Goal: Use online tool/utility: Utilize a website feature to perform a specific function

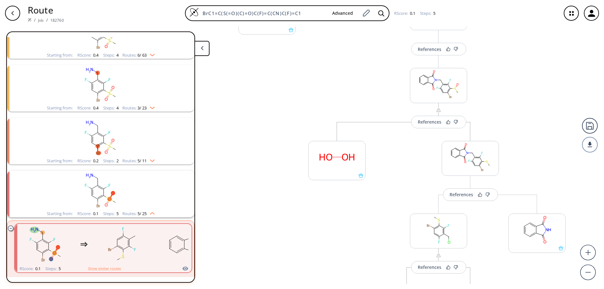
scroll to position [243, 0]
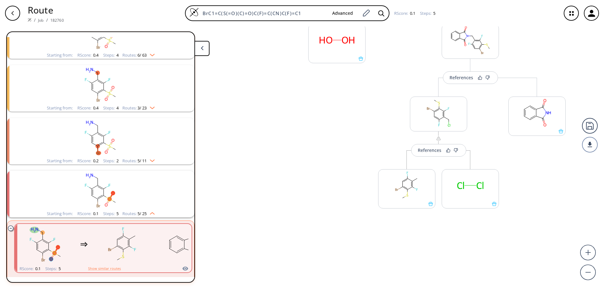
click at [11, 15] on icon "button" at bounding box center [12, 13] width 5 height 5
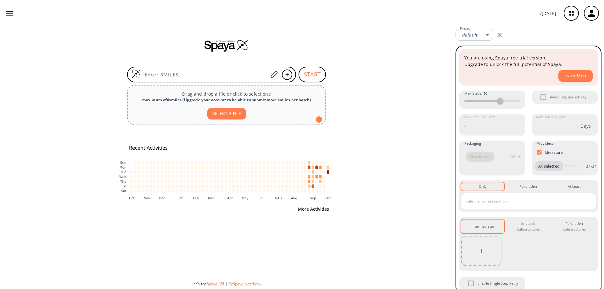
click at [313, 210] on button "More Activities" at bounding box center [313, 210] width 36 height 12
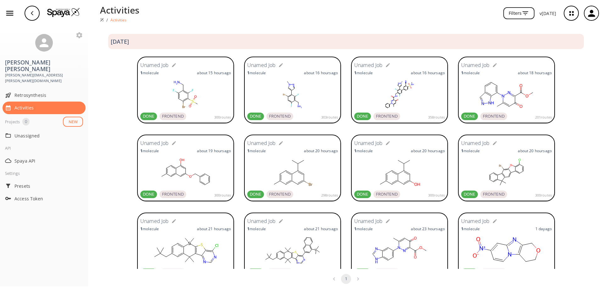
click at [182, 94] on rect at bounding box center [185, 94] width 91 height 31
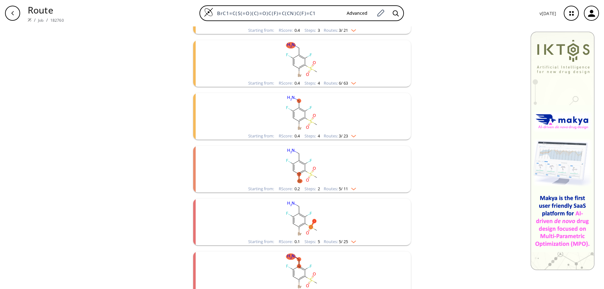
scroll to position [184, 0]
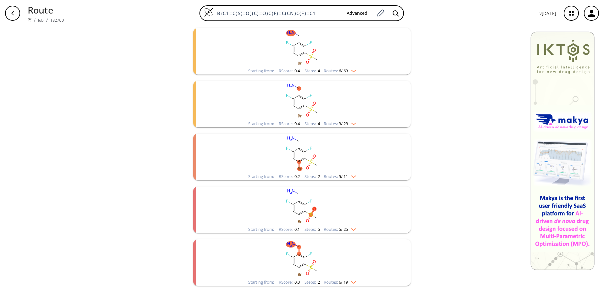
click at [290, 207] on rect "clusters" at bounding box center [302, 206] width 164 height 39
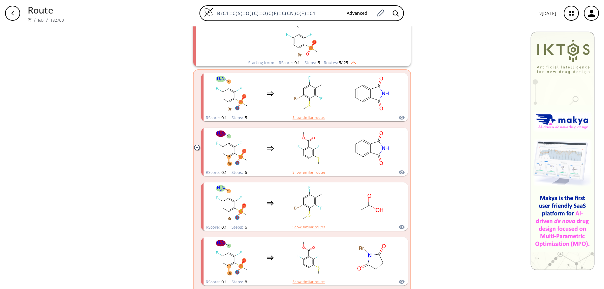
scroll to position [404, 0]
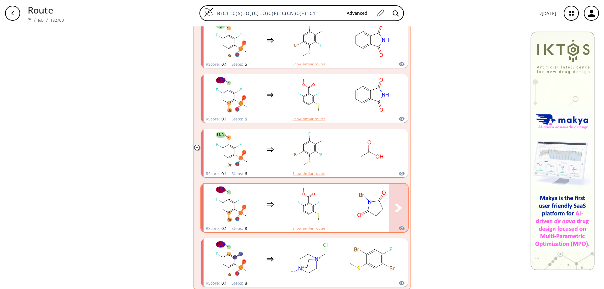
click at [308, 207] on rect "clusters" at bounding box center [308, 204] width 57 height 39
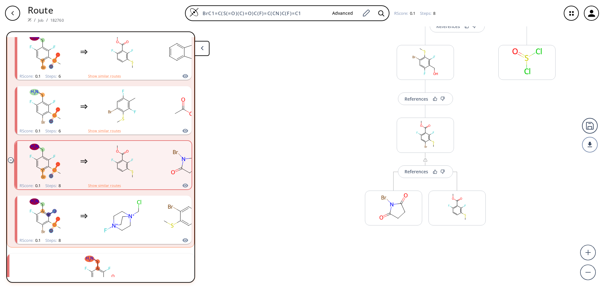
scroll to position [441, 0]
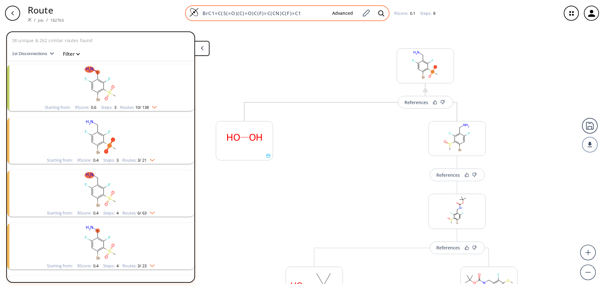
scroll to position [158, 0]
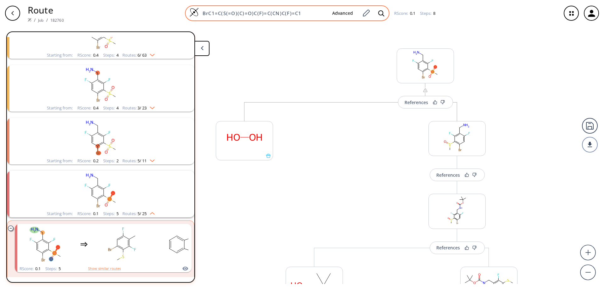
click at [194, 13] on img at bounding box center [193, 12] width 9 height 9
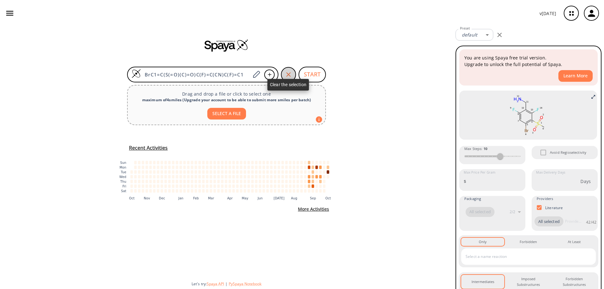
click at [291, 73] on icon "button" at bounding box center [289, 75] width 8 height 8
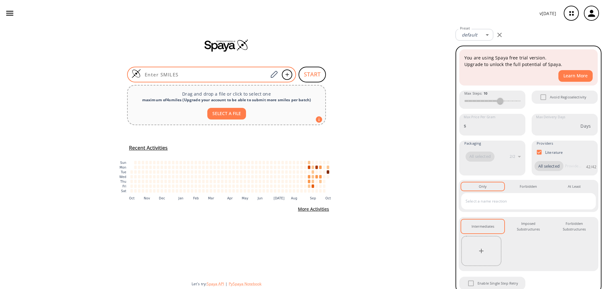
click at [198, 73] on input at bounding box center [204, 74] width 127 height 6
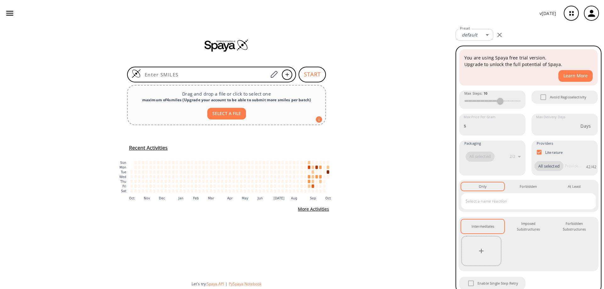
paste input "BrC1=C(I)C=C(F)C(C=O)=C1F"
type input "BrC1=C(I)C=C(F)C(C=O)=C1F"
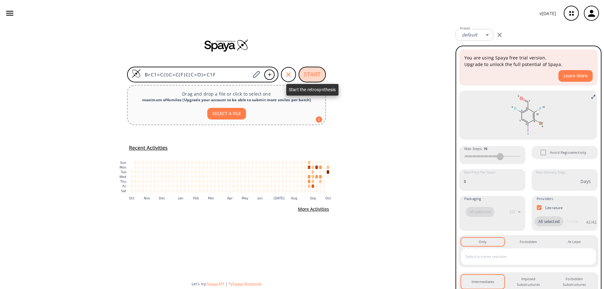
click at [314, 74] on button "START" at bounding box center [312, 75] width 27 height 16
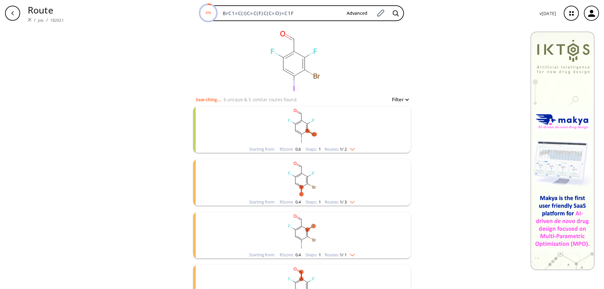
click at [296, 127] on rect "clusters" at bounding box center [302, 125] width 164 height 39
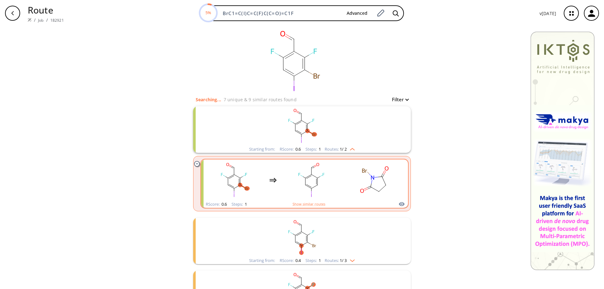
click at [322, 181] on rect "clusters" at bounding box center [311, 179] width 57 height 39
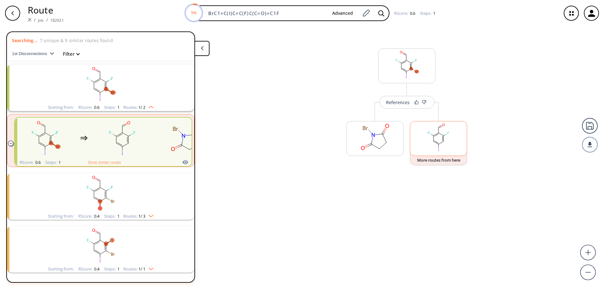
scroll to position [14, 0]
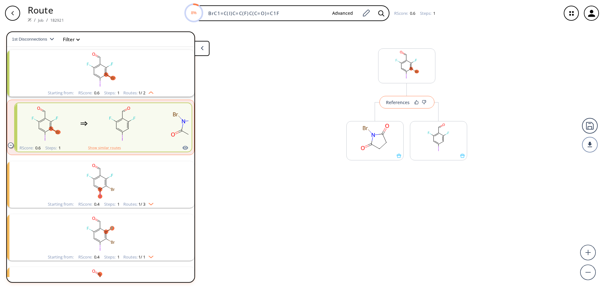
click at [399, 104] on div "References" at bounding box center [398, 102] width 24 height 4
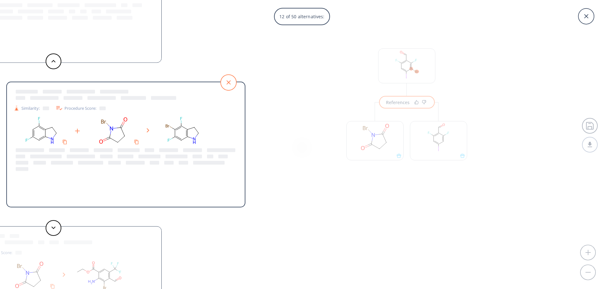
click at [232, 82] on icon at bounding box center [229, 83] width 16 height 16
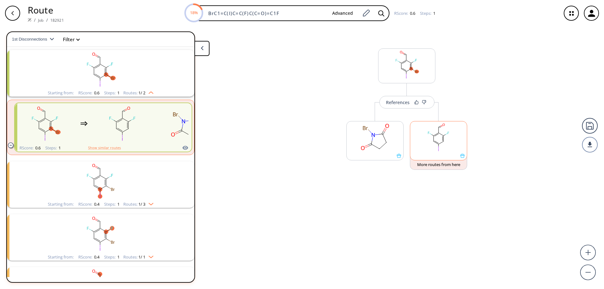
click at [464, 157] on icon at bounding box center [462, 156] width 4 height 4
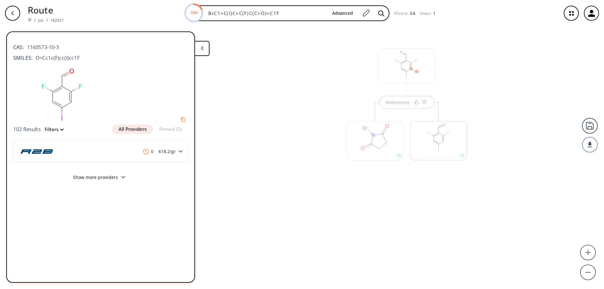
click at [203, 48] on icon at bounding box center [202, 48] width 3 height 4
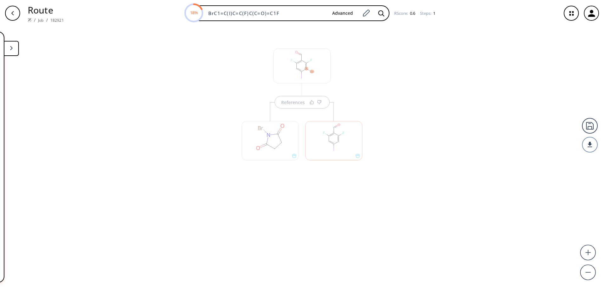
click at [14, 13] on icon "button" at bounding box center [12, 13] width 5 height 5
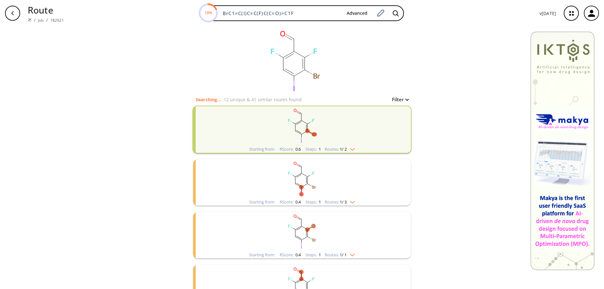
click at [301, 184] on rect "clusters" at bounding box center [302, 178] width 164 height 39
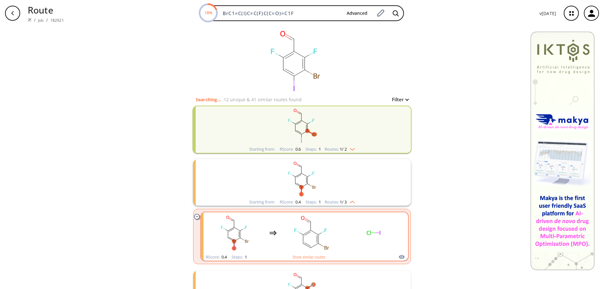
click at [311, 226] on rect "clusters" at bounding box center [311, 232] width 57 height 39
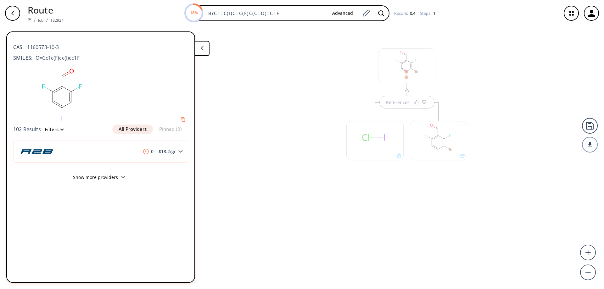
click at [318, 102] on div "References" at bounding box center [302, 155] width 604 height 258
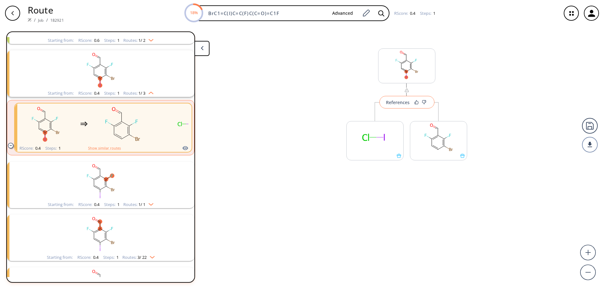
scroll to position [67, 0]
click at [204, 49] on button at bounding box center [201, 48] width 15 height 15
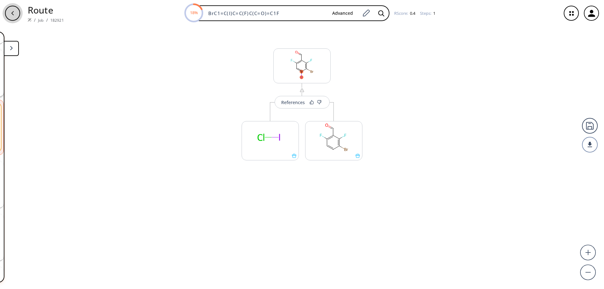
click at [9, 11] on div "button" at bounding box center [12, 13] width 15 height 15
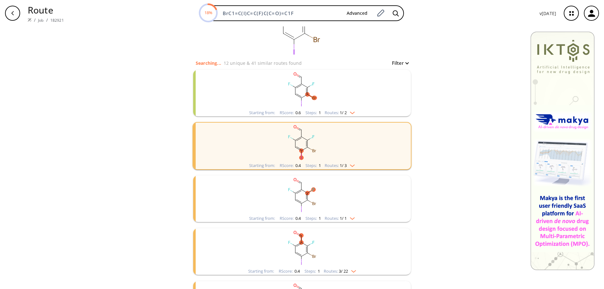
scroll to position [94, 0]
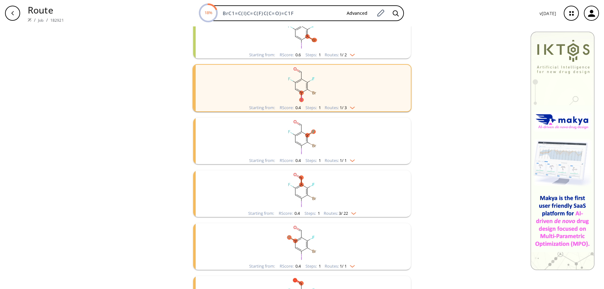
click at [298, 142] on rect "clusters" at bounding box center [302, 137] width 164 height 39
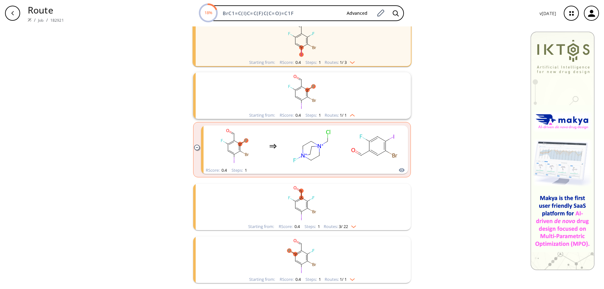
scroll to position [220, 0]
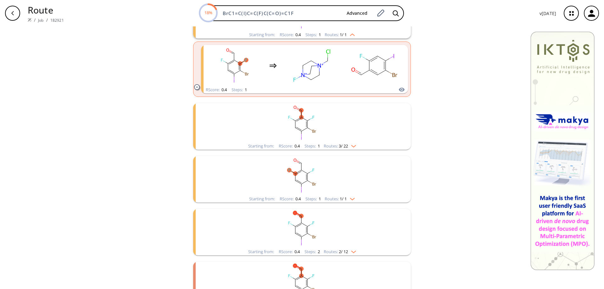
click at [300, 132] on ellipse "clusters" at bounding box center [301, 131] width 4 height 4
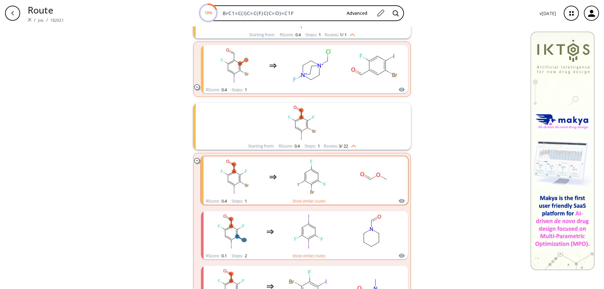
click at [315, 177] on rect "clusters" at bounding box center [311, 176] width 57 height 39
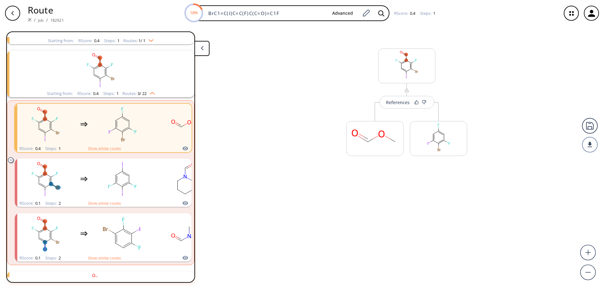
scroll to position [173, 0]
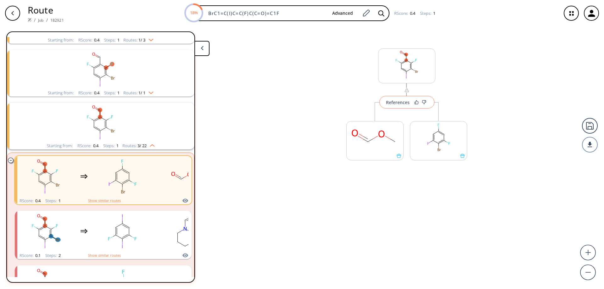
click at [398, 104] on div "References" at bounding box center [398, 102] width 24 height 4
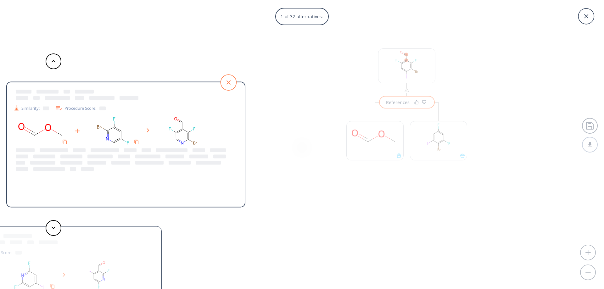
click at [229, 81] on icon at bounding box center [229, 83] width 16 height 16
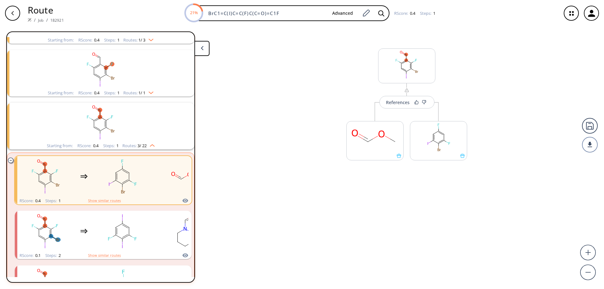
click at [12, 9] on div "button" at bounding box center [12, 13] width 15 height 15
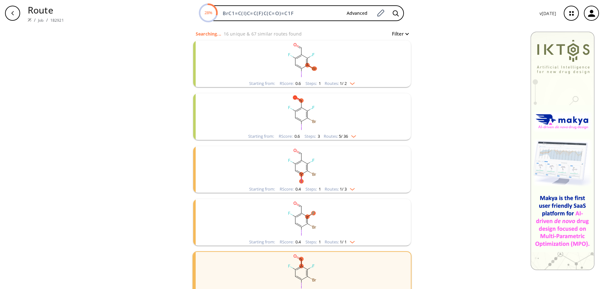
scroll to position [126, 0]
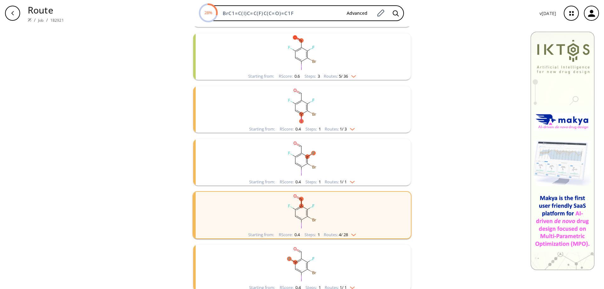
click at [302, 164] on rect "clusters" at bounding box center [302, 158] width 164 height 39
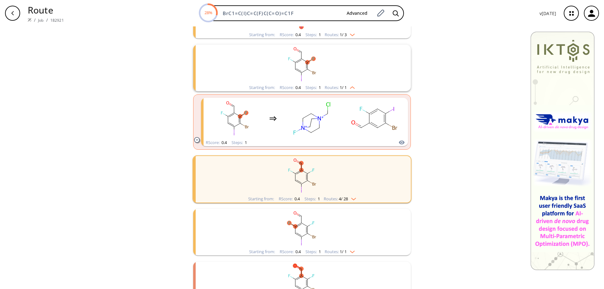
scroll to position [274, 0]
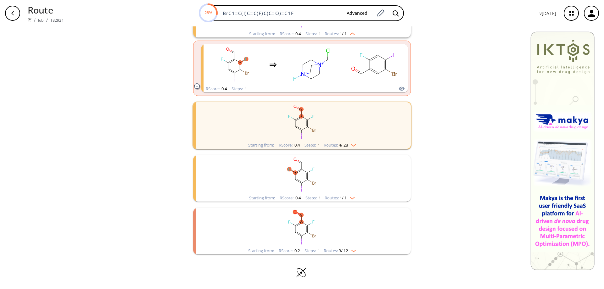
click at [297, 178] on rect "clusters" at bounding box center [302, 174] width 164 height 39
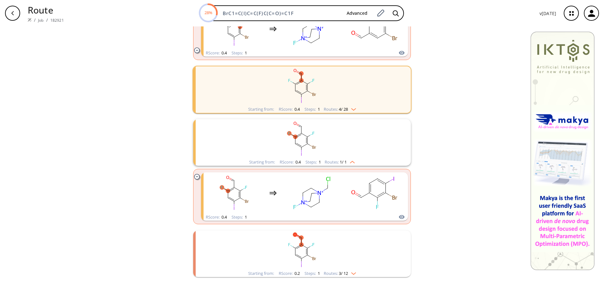
scroll to position [333, 0]
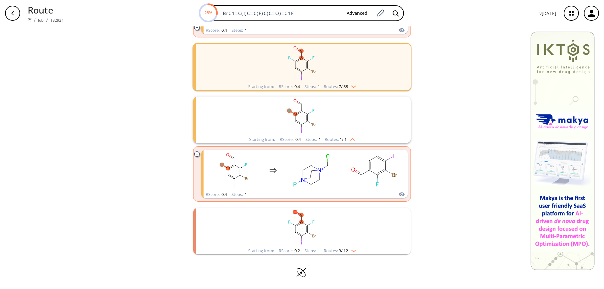
click at [300, 227] on rect "clusters" at bounding box center [302, 227] width 164 height 39
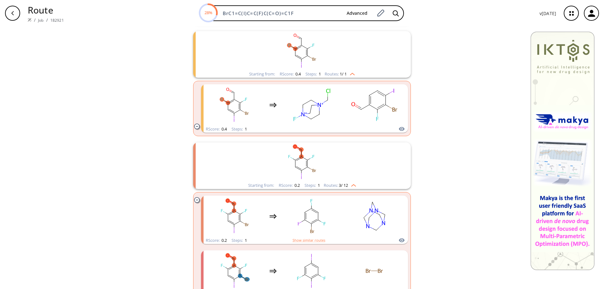
scroll to position [458, 0]
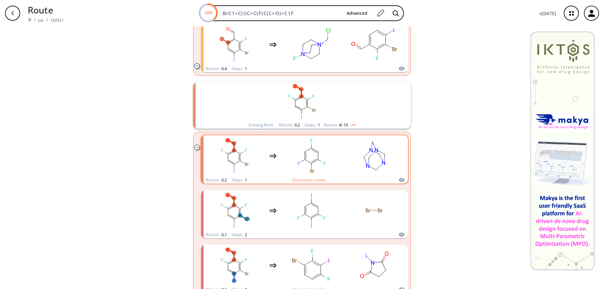
click at [338, 160] on div "clusters" at bounding box center [304, 155] width 196 height 41
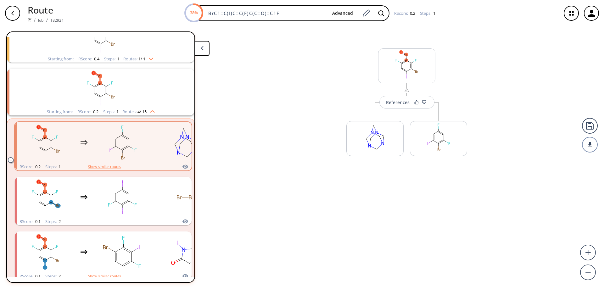
scroll to position [332, 0]
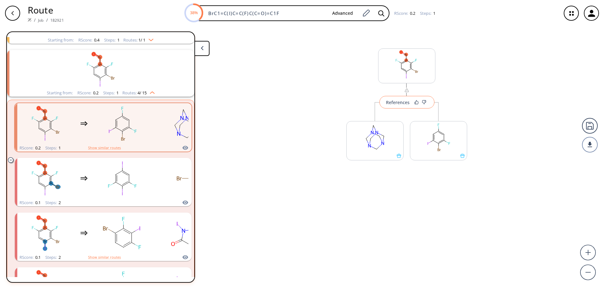
click at [399, 105] on button "References" at bounding box center [407, 102] width 55 height 13
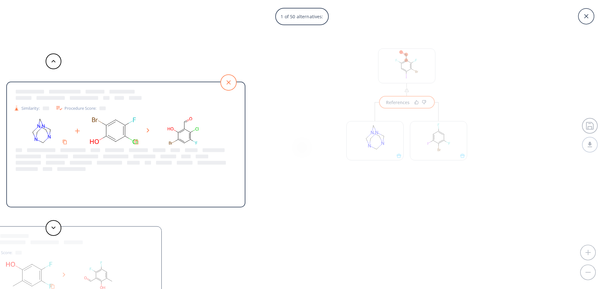
click at [231, 80] on icon at bounding box center [229, 83] width 16 height 16
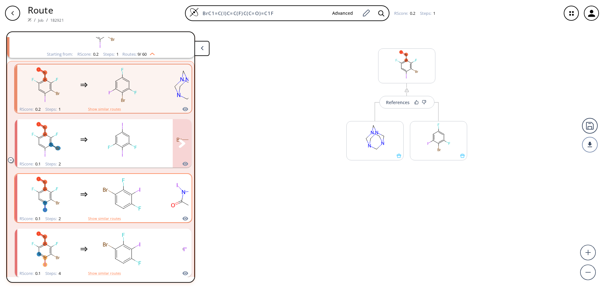
scroll to position [458, 0]
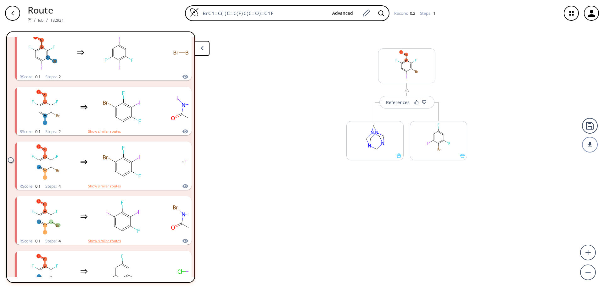
click at [203, 46] on polygon at bounding box center [202, 48] width 3 height 4
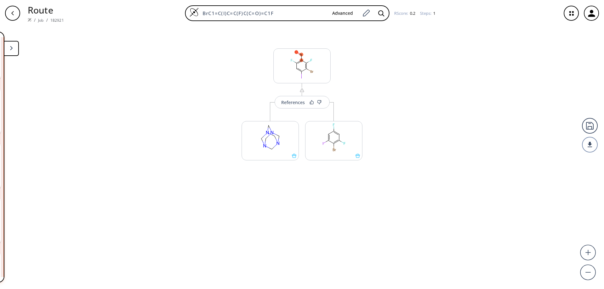
click at [12, 15] on icon "button" at bounding box center [12, 13] width 5 height 5
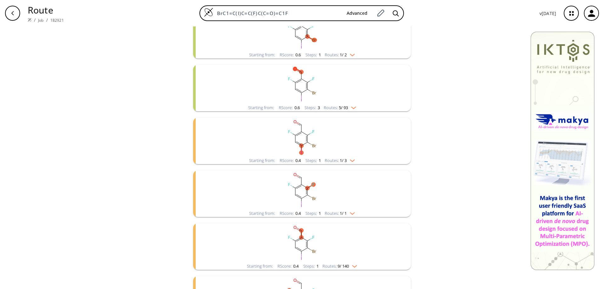
scroll to position [184, 0]
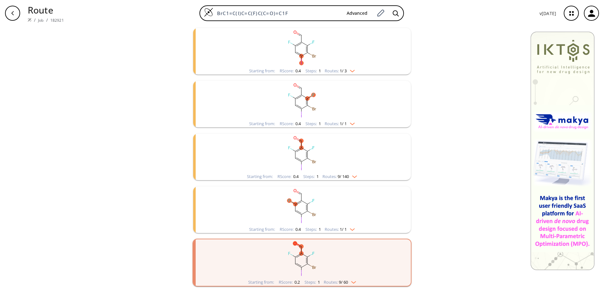
click at [296, 158] on rect "clusters" at bounding box center [302, 153] width 164 height 39
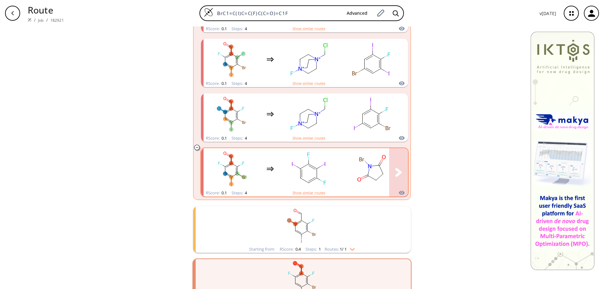
scroll to position [681, 0]
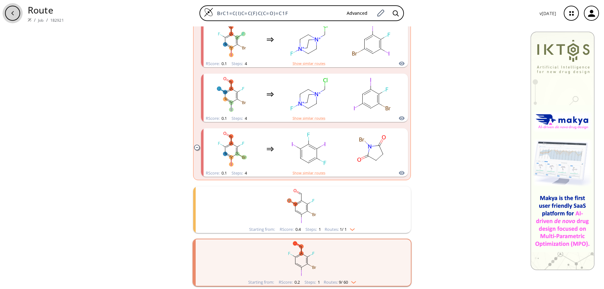
click at [11, 9] on div "button" at bounding box center [12, 13] width 15 height 15
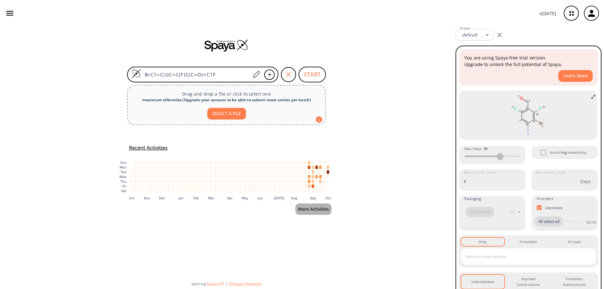
click at [309, 209] on button "More Activities" at bounding box center [313, 210] width 36 height 12
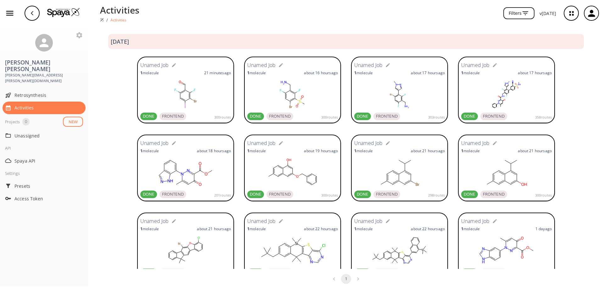
click at [166, 85] on rect at bounding box center [185, 94] width 91 height 31
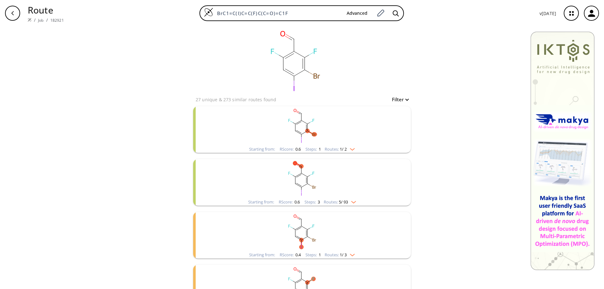
click at [299, 128] on rect "clusters" at bounding box center [302, 125] width 164 height 39
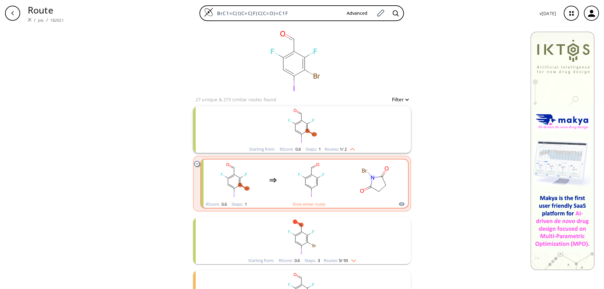
click at [311, 178] on rect "clusters" at bounding box center [311, 179] width 57 height 39
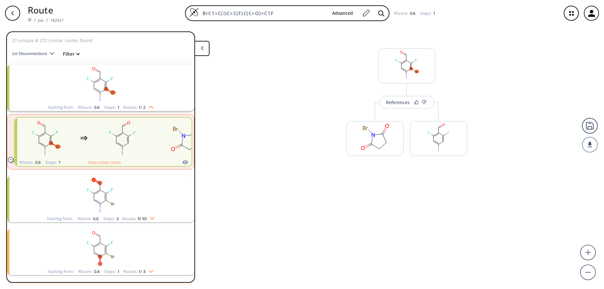
scroll to position [14, 0]
